Goal: Task Accomplishment & Management: Manage account settings

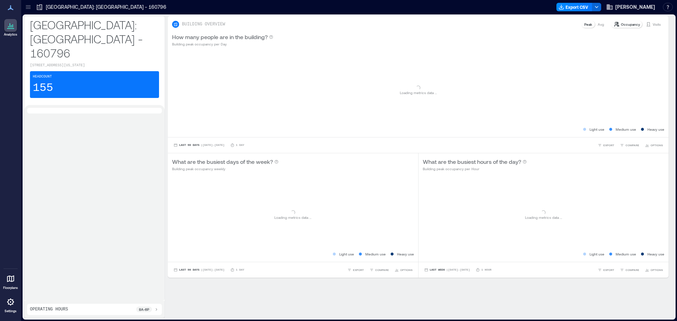
click at [8, 304] on icon at bounding box center [10, 302] width 7 height 7
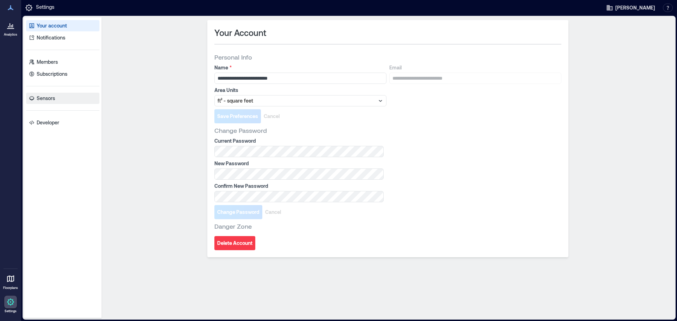
click at [50, 98] on p "Sensors" at bounding box center [46, 98] width 18 height 7
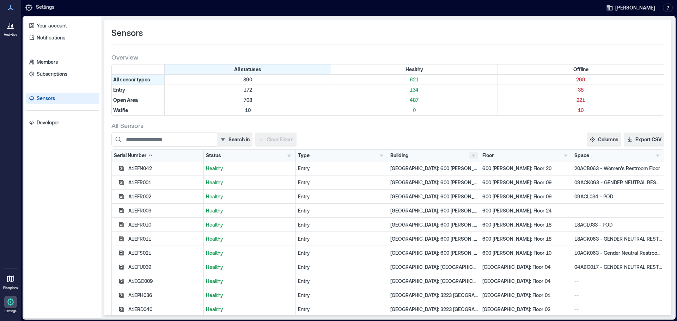
click at [470, 156] on button "button" at bounding box center [474, 155] width 8 height 7
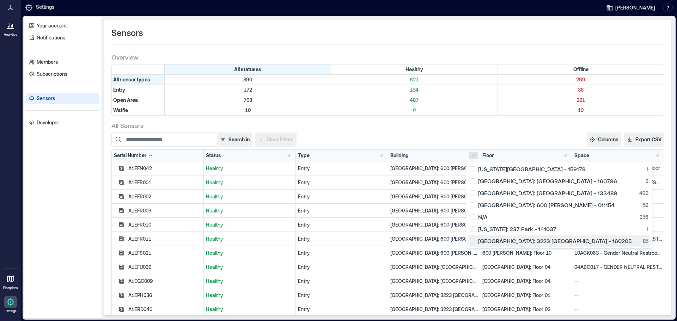
click at [473, 241] on div "[GEOGRAPHIC_DATA]: 3223 [GEOGRAPHIC_DATA] - 160205 85" at bounding box center [559, 241] width 179 height 7
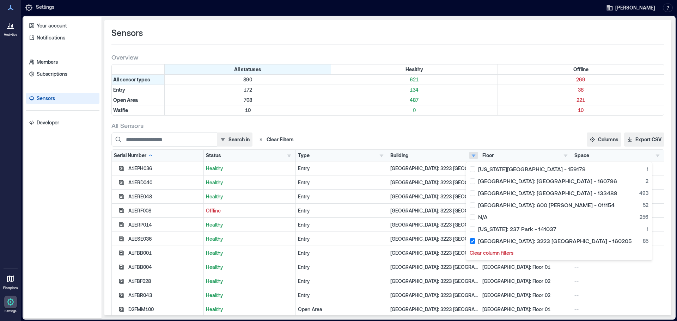
click at [411, 124] on div "All Sensors" at bounding box center [387, 125] width 553 height 8
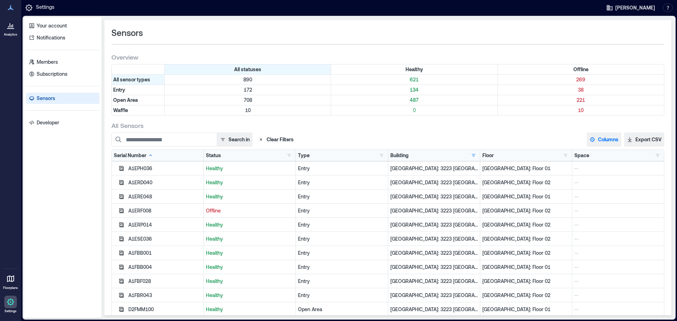
click at [600, 138] on button "Columns" at bounding box center [604, 140] width 35 height 14
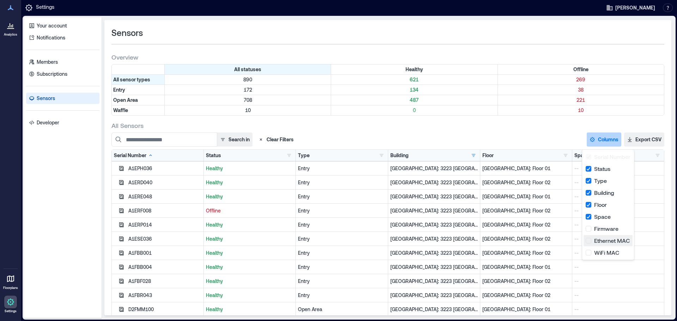
click at [590, 243] on button "Ethernet MAC" at bounding box center [608, 240] width 49 height 11
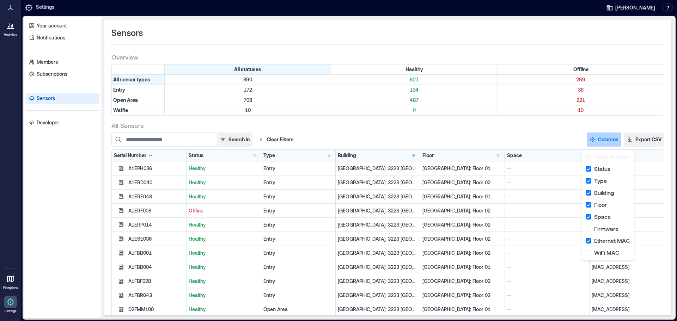
click at [536, 135] on div "Search in Clear Filters Columns Serial Number Status Type Building Floor Space …" at bounding box center [387, 140] width 553 height 14
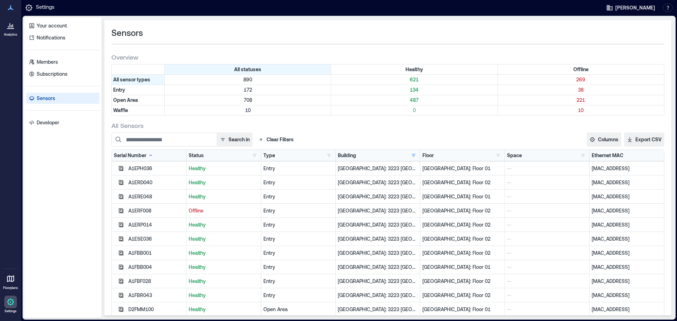
drag, startPoint x: 630, startPoint y: 210, endPoint x: 116, endPoint y: 214, distance: 513.7
click at [116, 214] on div "A1ERF008 Offline Entry [GEOGRAPHIC_DATA]: 3223 [GEOGRAPHIC_DATA] - 160205 [GEOG…" at bounding box center [388, 211] width 552 height 14
